Goal: Navigation & Orientation: Find specific page/section

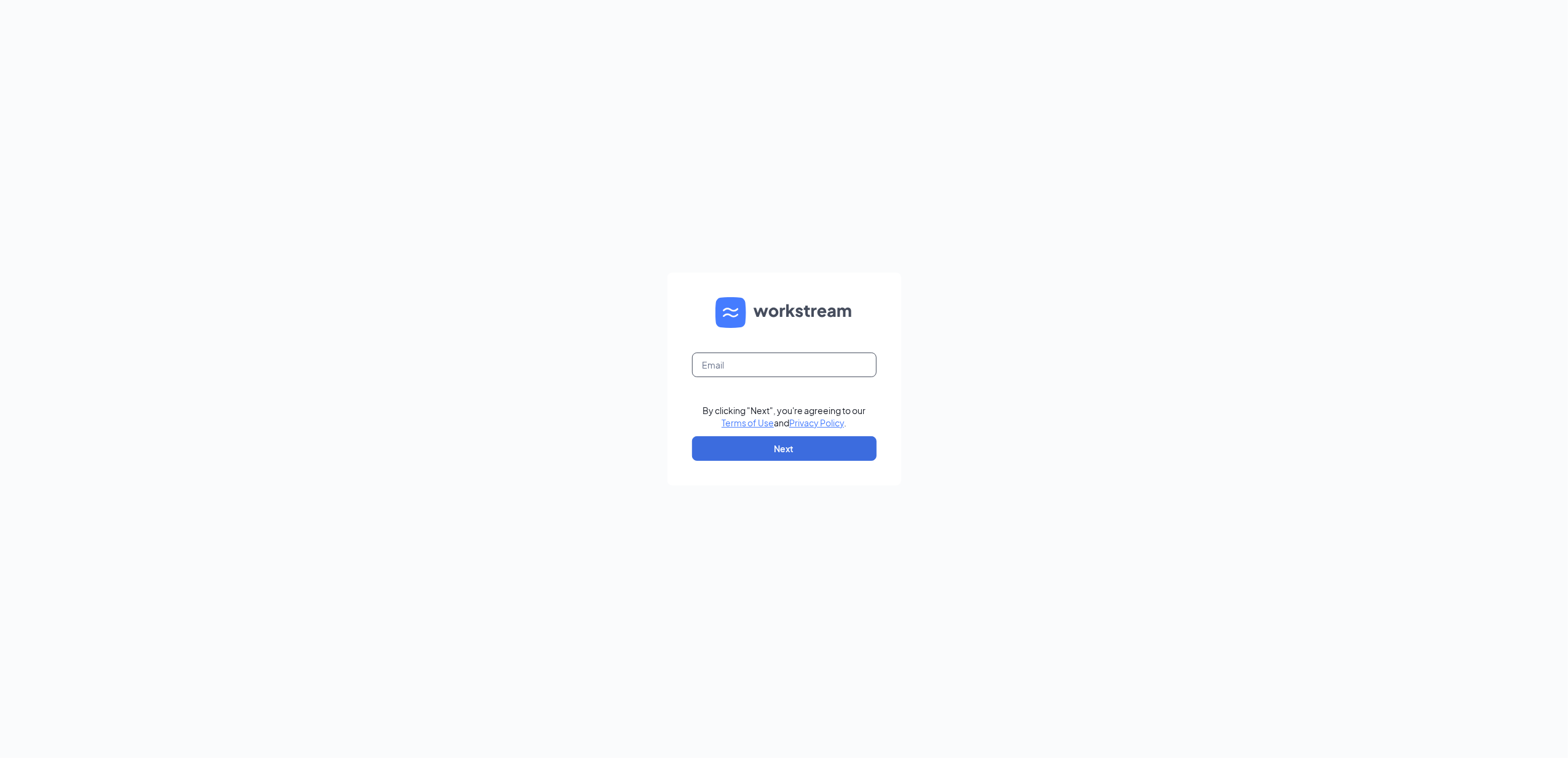
click at [797, 365] on input "text" at bounding box center [784, 365] width 185 height 25
type input "[EMAIL_ADDRESS][DOMAIN_NAME]"
click at [795, 448] on button "Next" at bounding box center [784, 448] width 185 height 25
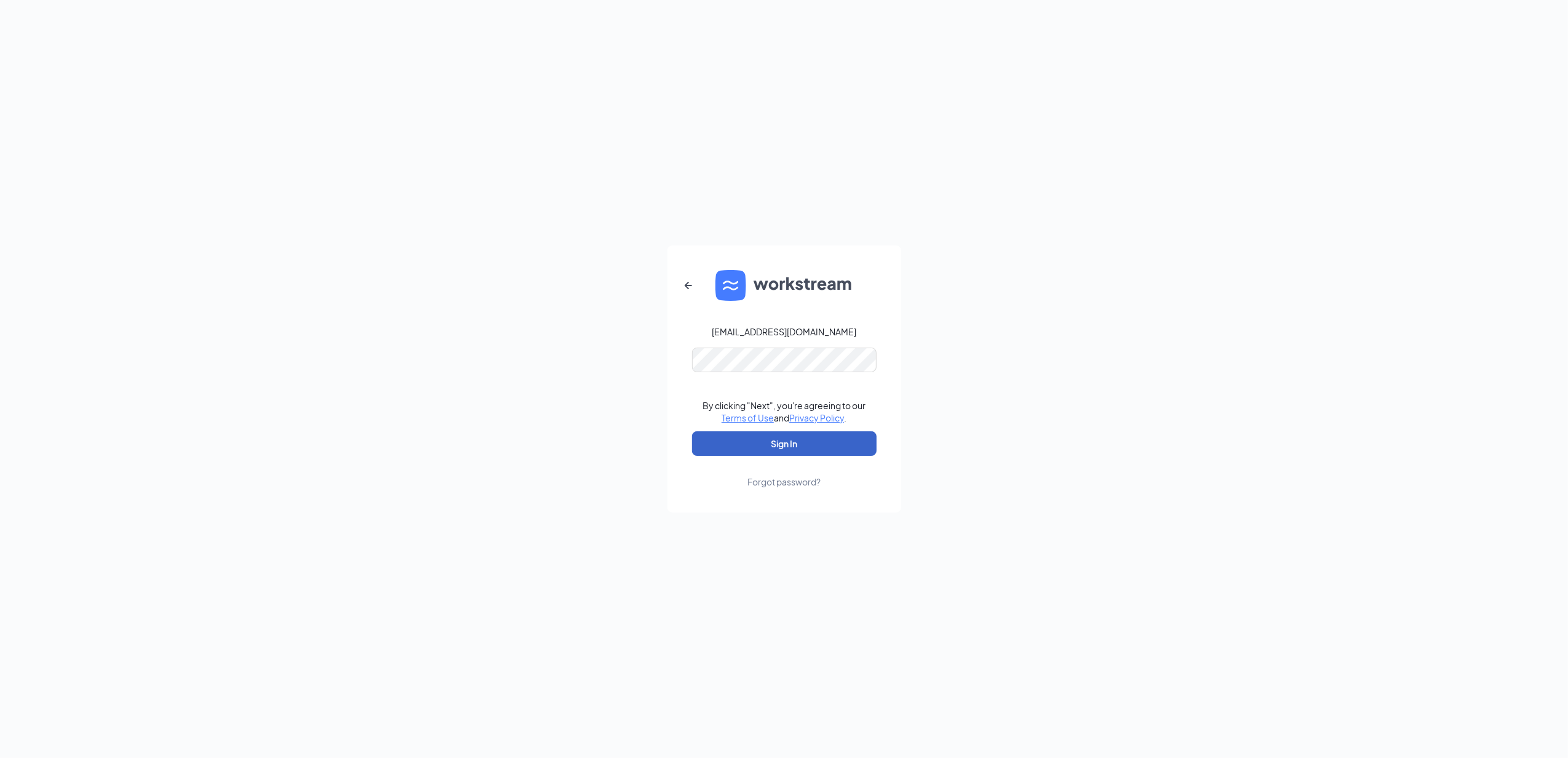
click at [819, 446] on button "Sign In" at bounding box center [784, 443] width 185 height 25
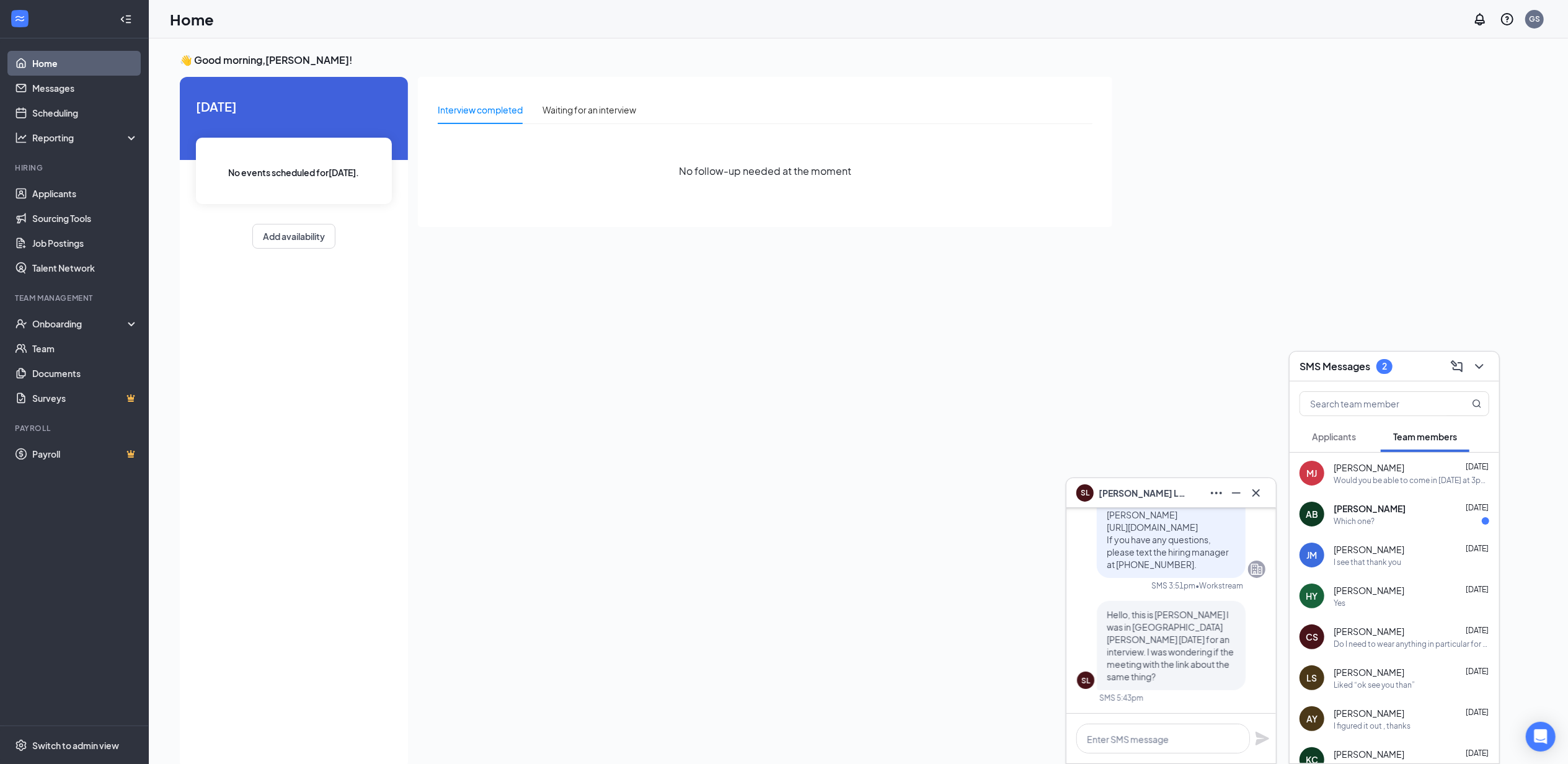
click at [1335, 437] on span "Applicants" at bounding box center [1334, 437] width 44 height 11
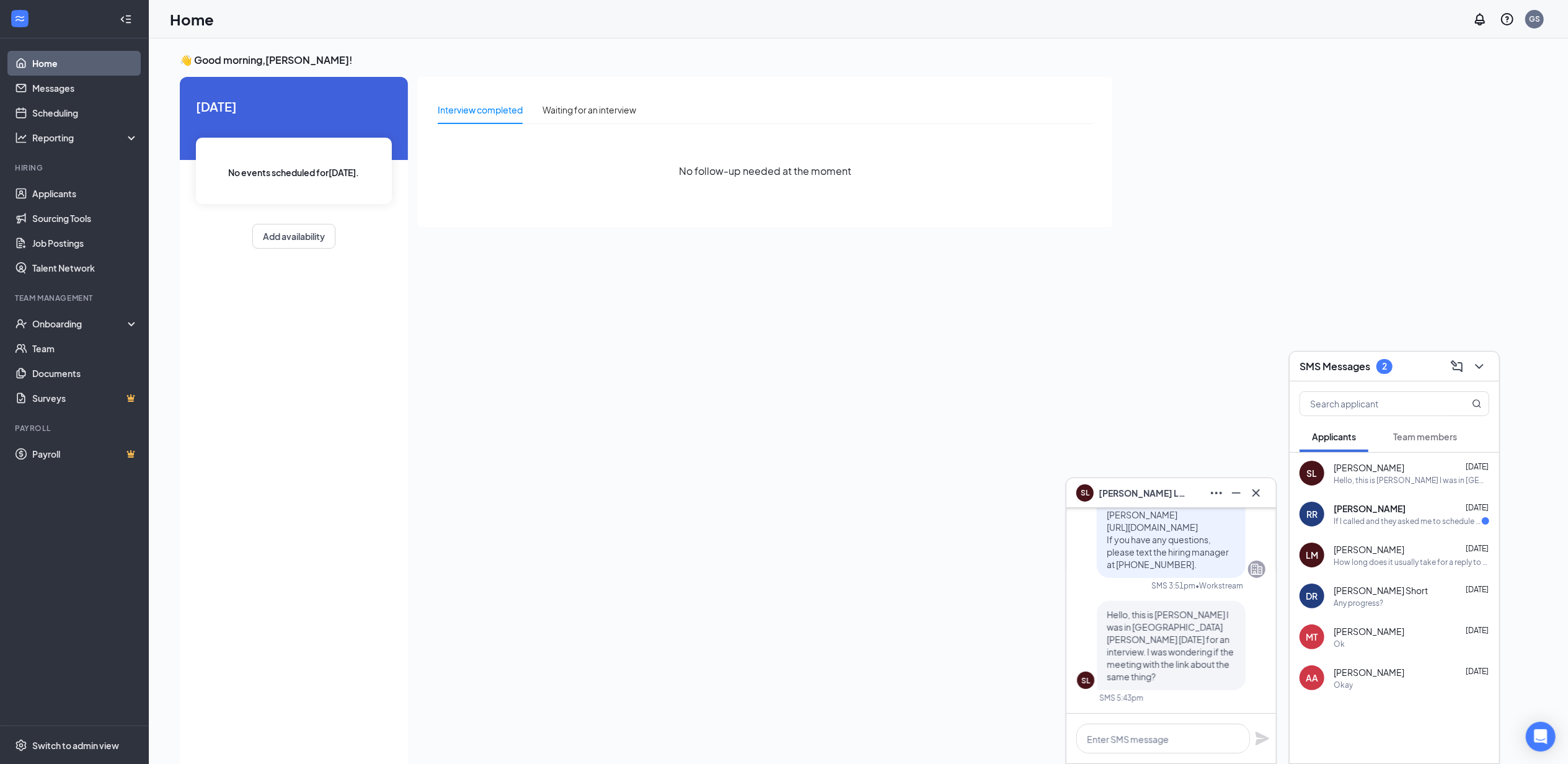
click at [1412, 437] on span "Team members" at bounding box center [1425, 437] width 64 height 11
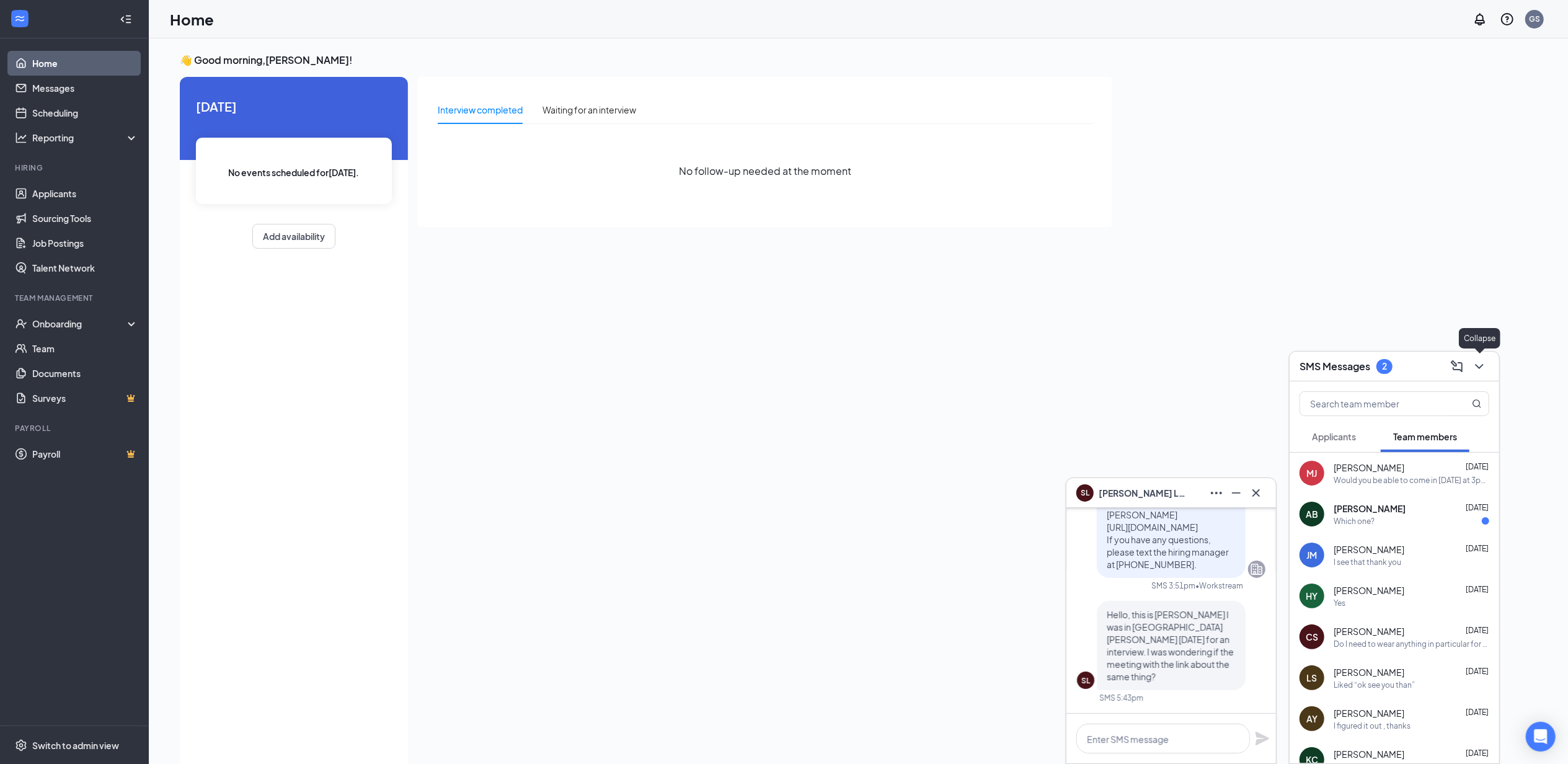
click at [1479, 362] on icon "ChevronDown" at bounding box center [1479, 366] width 15 height 15
